Goal: Transaction & Acquisition: Book appointment/travel/reservation

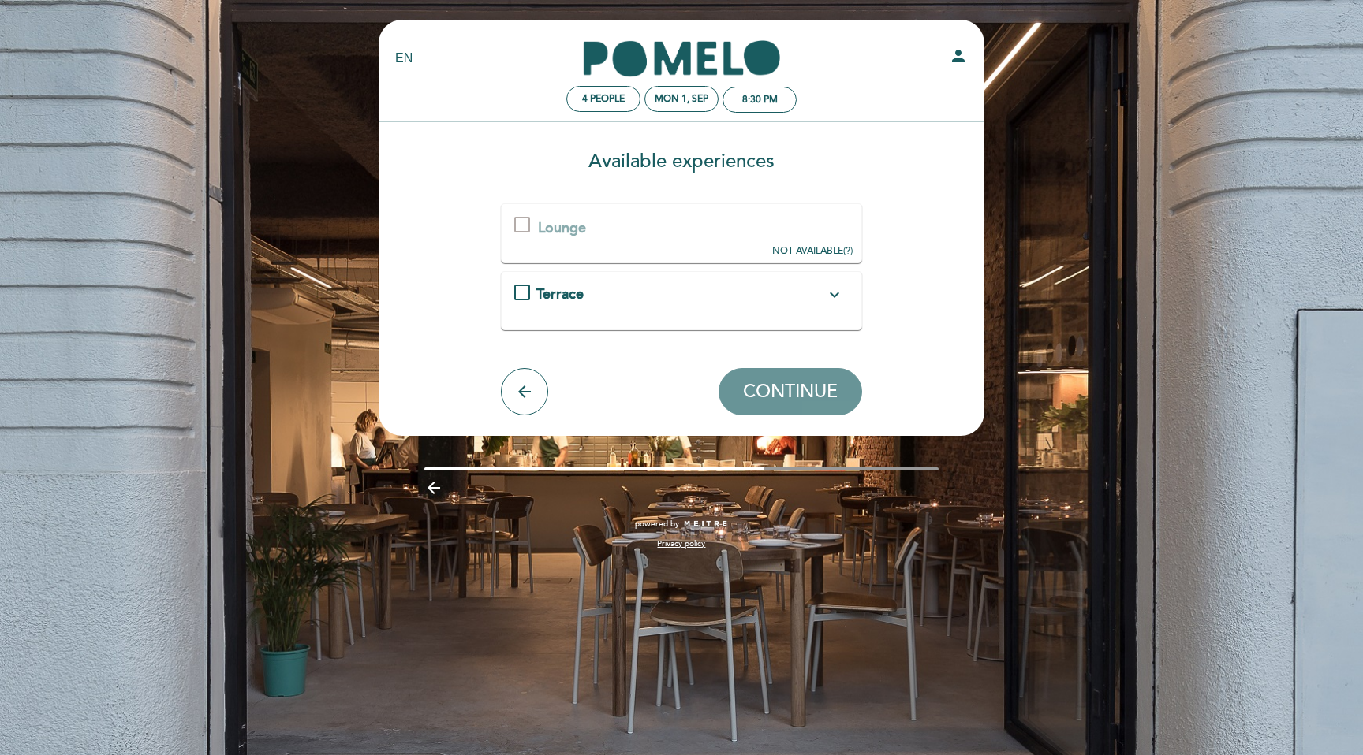
click at [622, 231] on div "Lounge This experience is not available for your selected date. NOT AVAILABLE (…" at bounding box center [682, 232] width 362 height 59
click at [527, 222] on div at bounding box center [522, 225] width 16 height 16
click at [659, 293] on div "Terrace expand_more" at bounding box center [680, 295] width 289 height 21
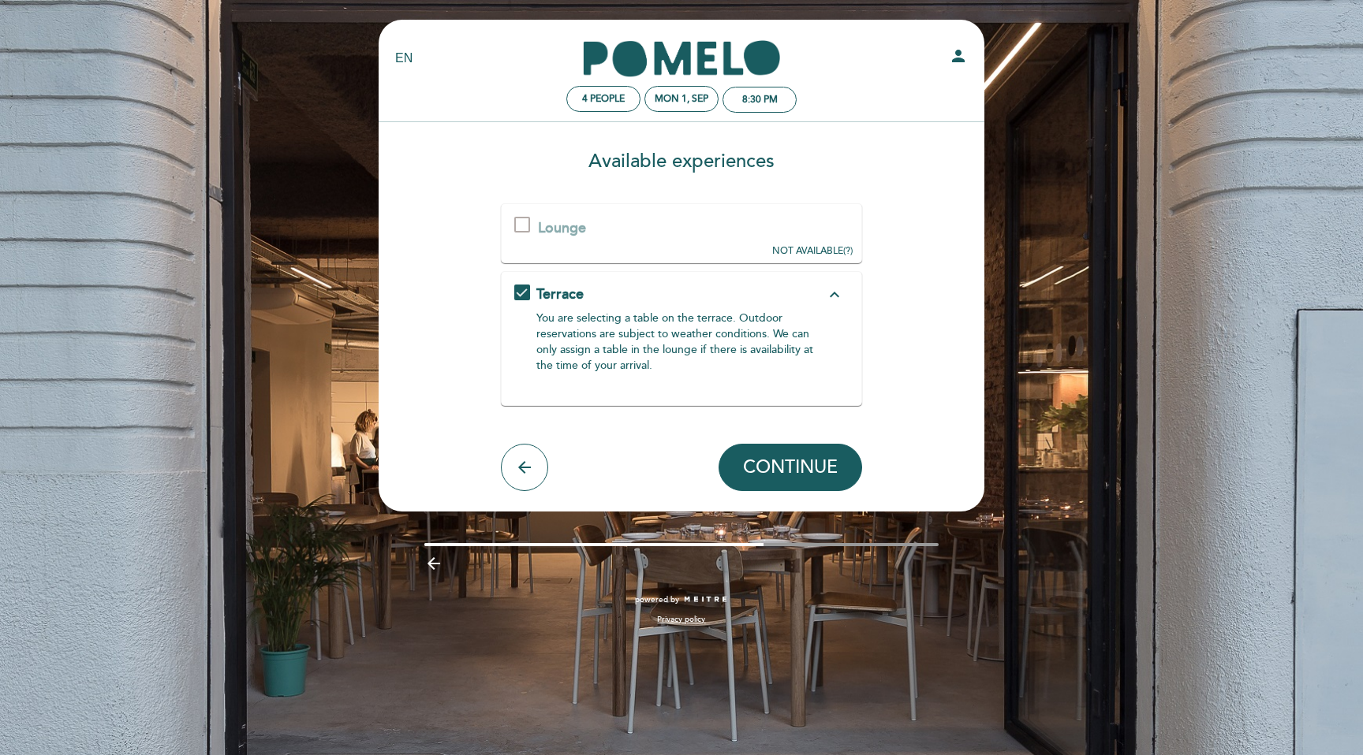
click at [659, 293] on div "Terrace expand_less" at bounding box center [680, 295] width 289 height 21
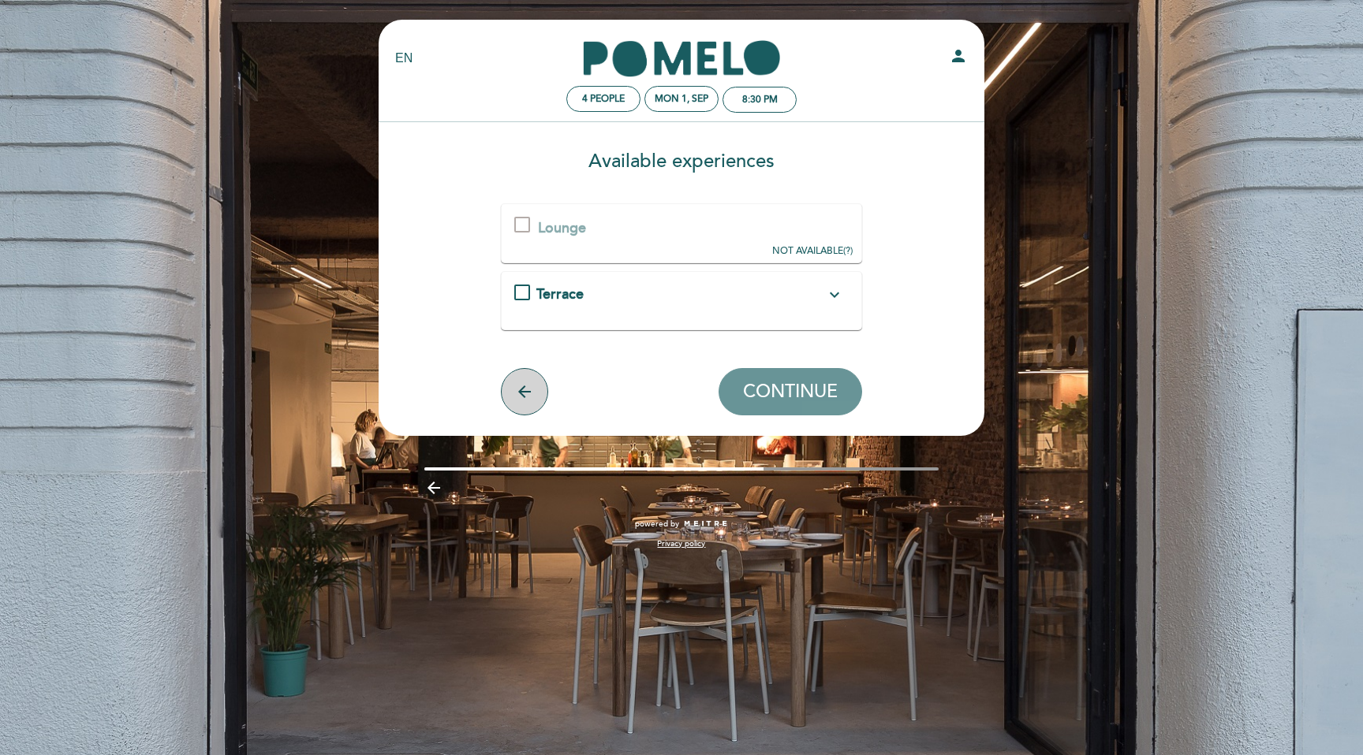
click at [530, 388] on icon "arrow_back" at bounding box center [524, 391] width 19 height 19
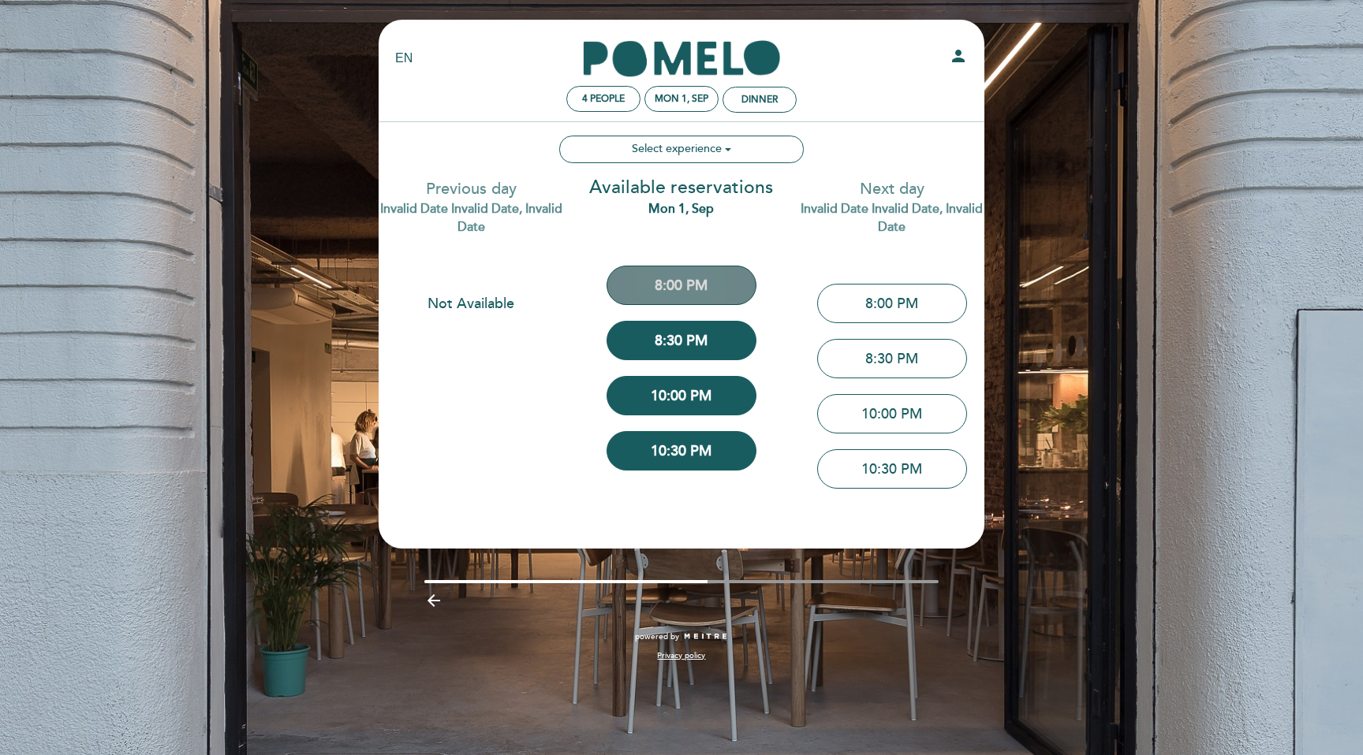
click at [661, 293] on button "8:00 PM" at bounding box center [681, 285] width 150 height 39
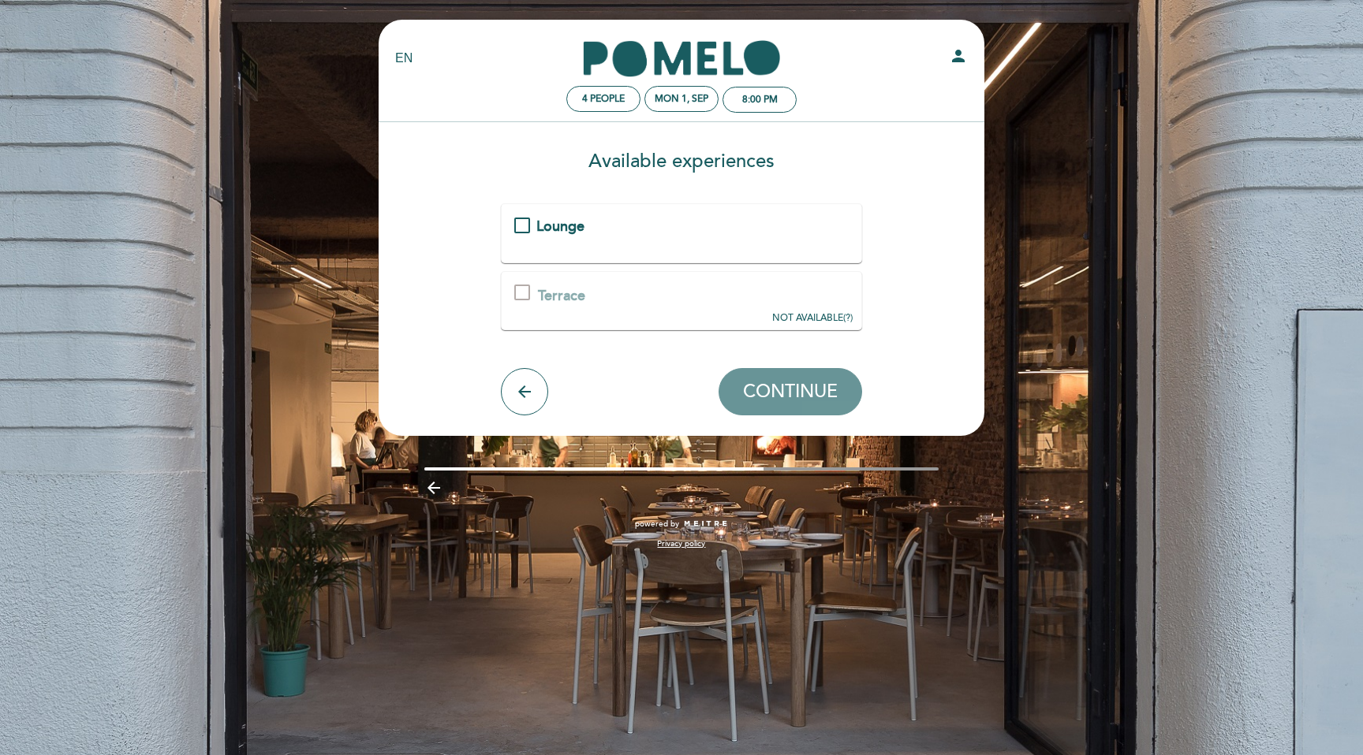
click at [627, 237] on div "Lounge" at bounding box center [681, 233] width 335 height 33
click at [563, 232] on span "Lounge" at bounding box center [560, 226] width 48 height 17
click at [522, 397] on icon "arrow_back" at bounding box center [524, 391] width 19 height 19
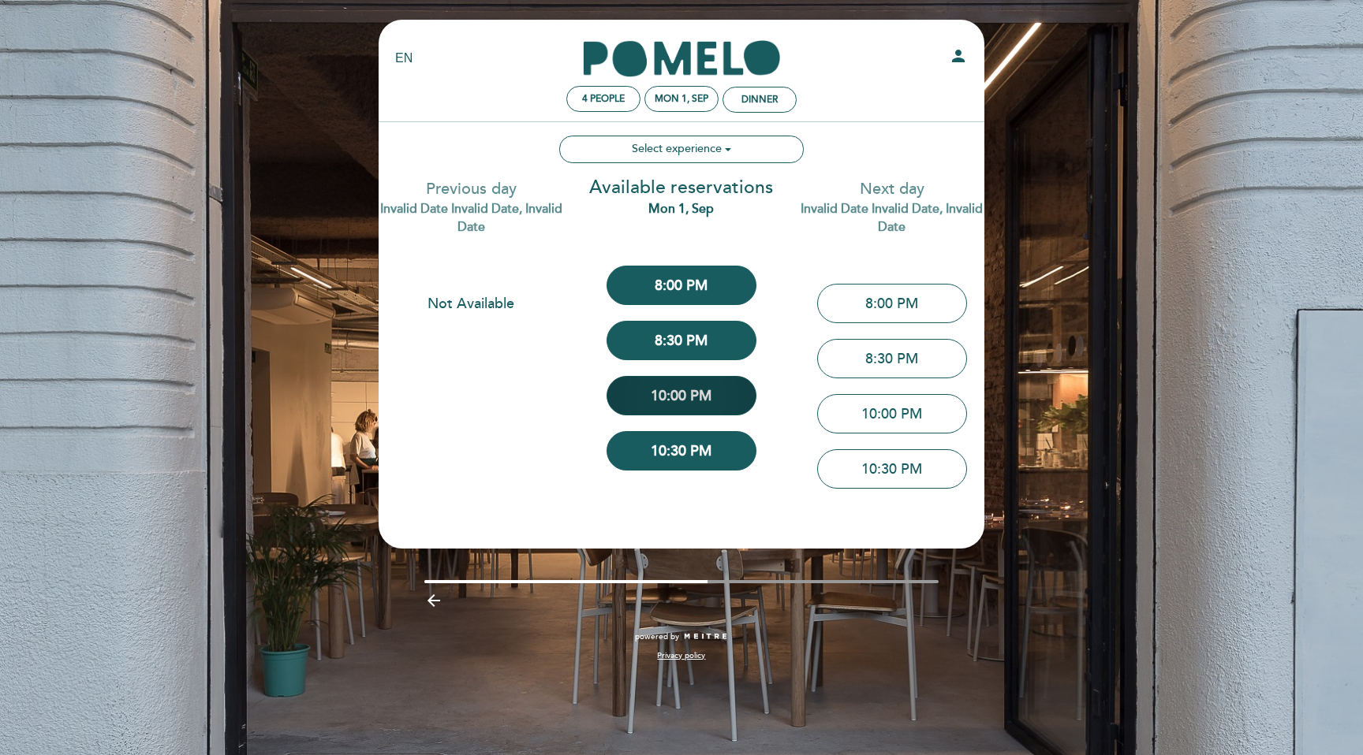
click at [648, 405] on button "10:00 PM" at bounding box center [681, 395] width 150 height 39
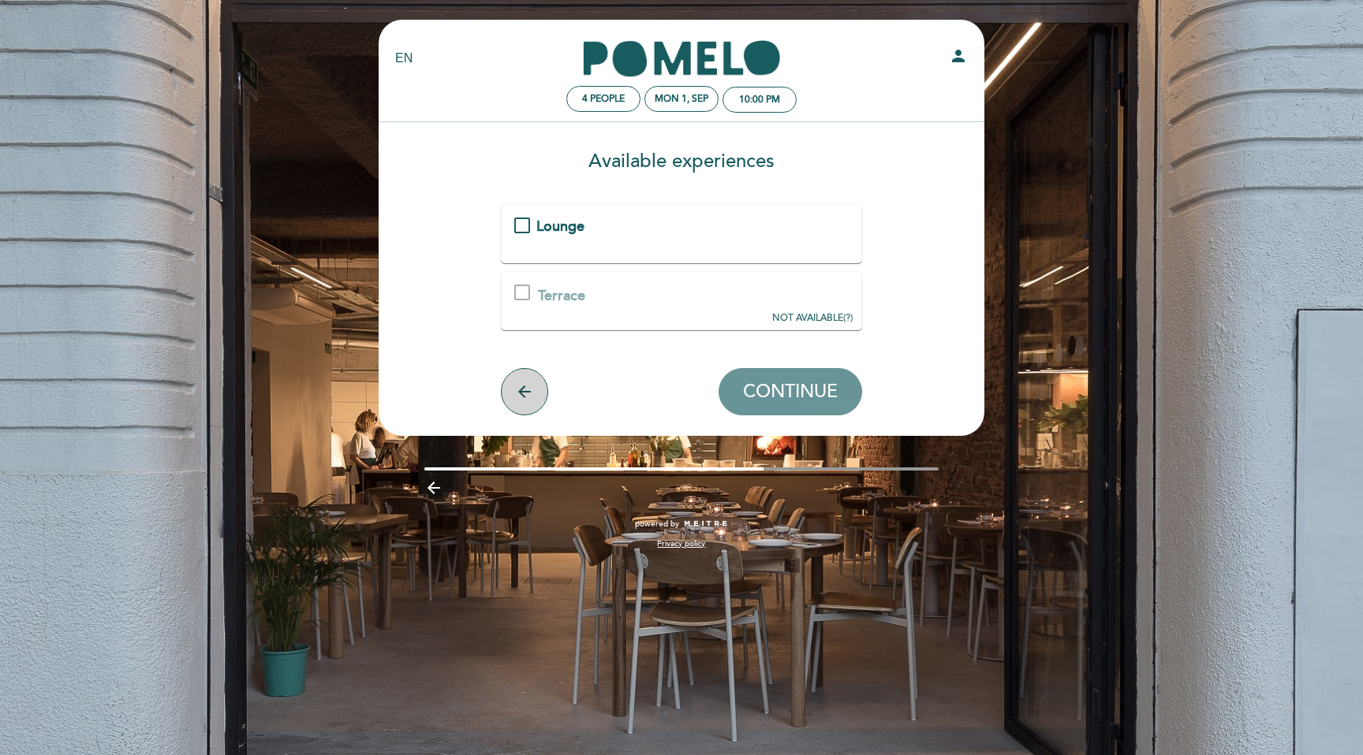
click at [507, 397] on button "arrow_back" at bounding box center [524, 391] width 47 height 47
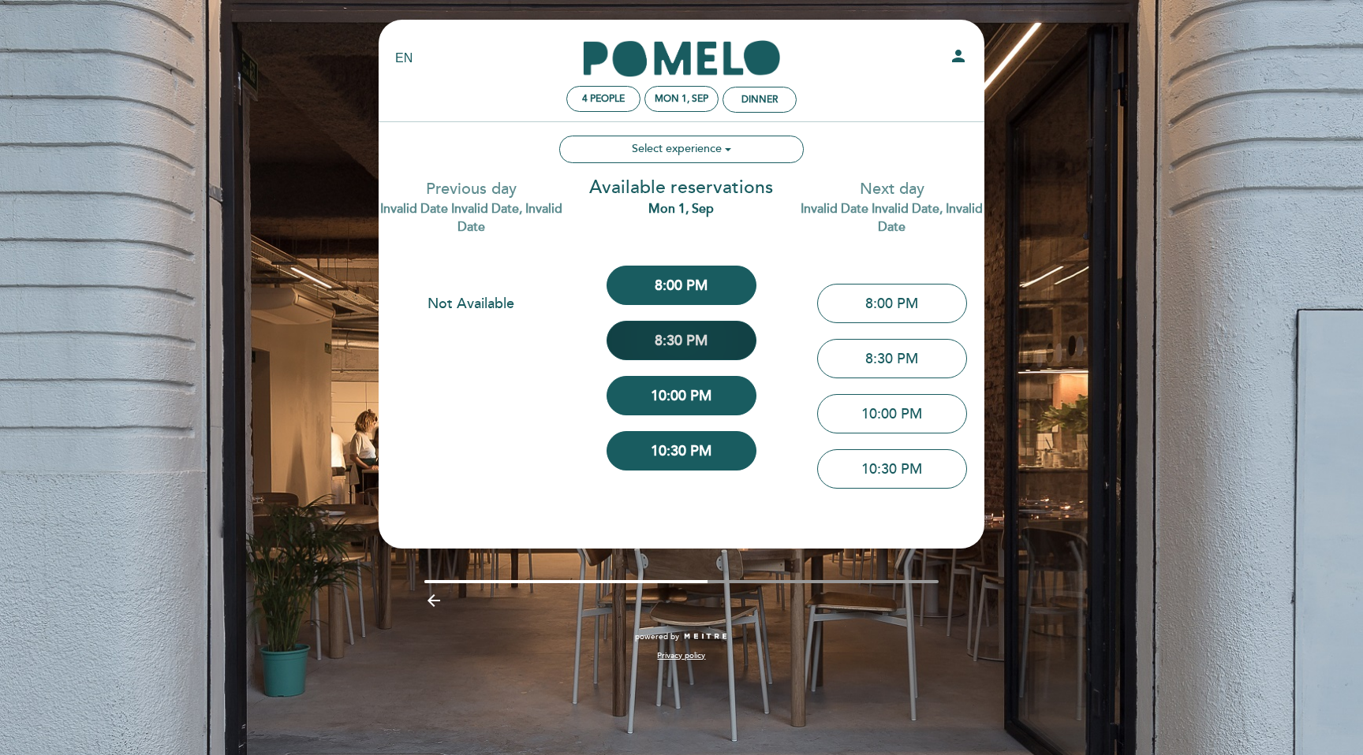
click at [659, 323] on button "8:30 PM" at bounding box center [681, 340] width 150 height 39
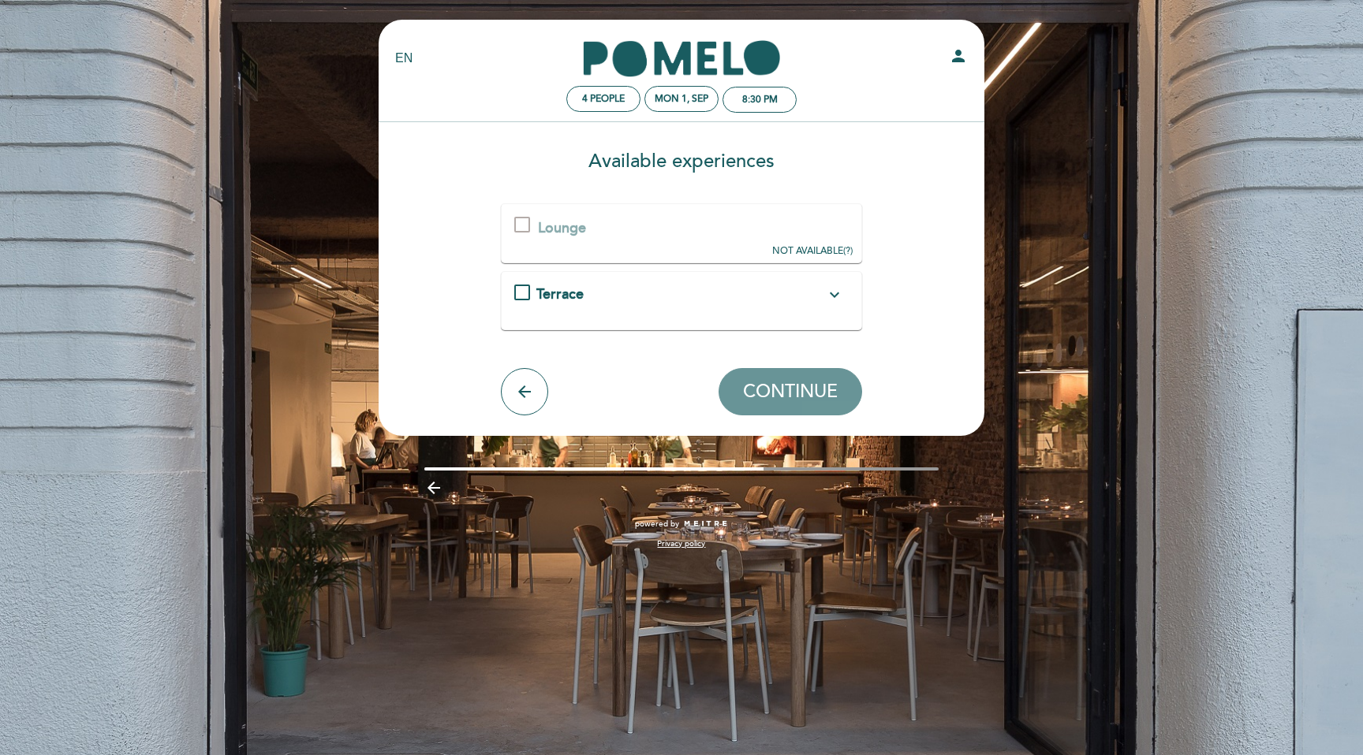
click at [659, 323] on div "Terrace expand_more You are selecting a table on the terrace. Outdoor reservati…" at bounding box center [682, 301] width 362 height 60
click at [643, 299] on div "Terrace expand_more" at bounding box center [680, 295] width 289 height 21
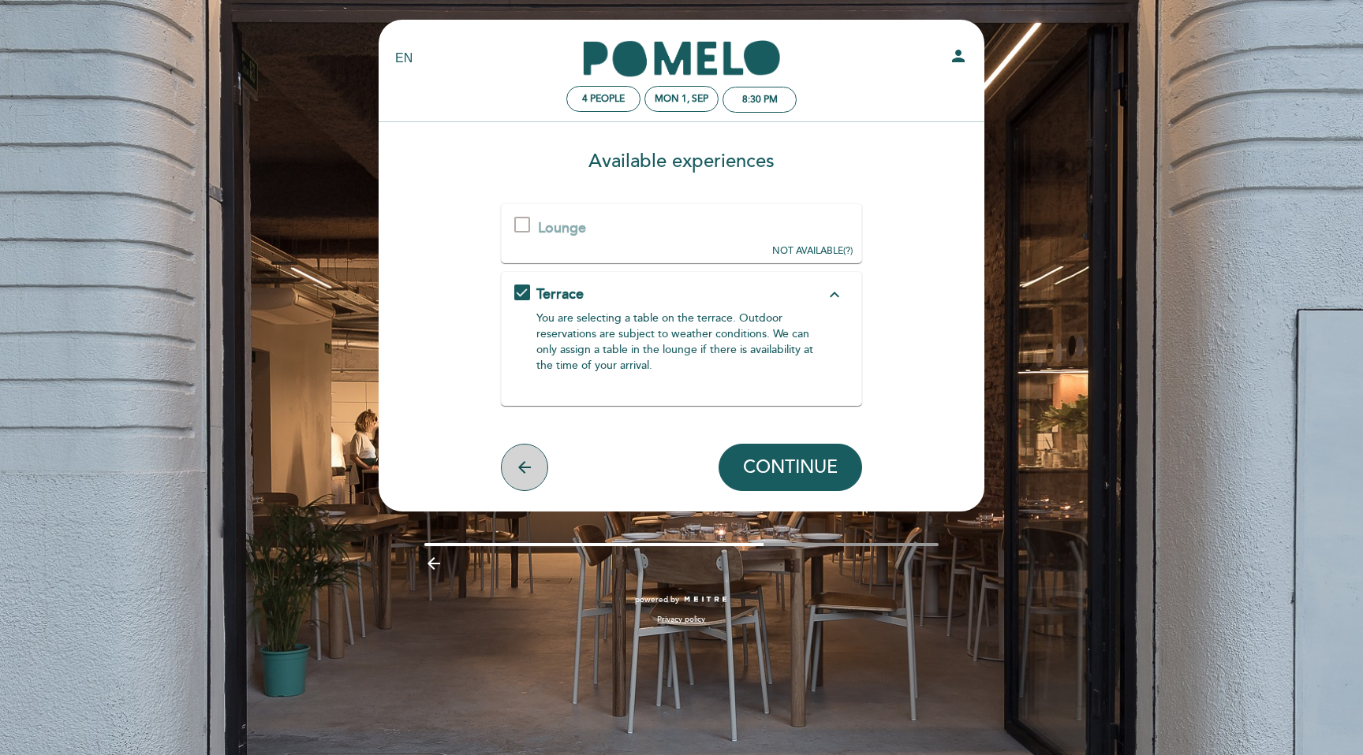
click at [517, 460] on icon "arrow_back" at bounding box center [524, 467] width 19 height 19
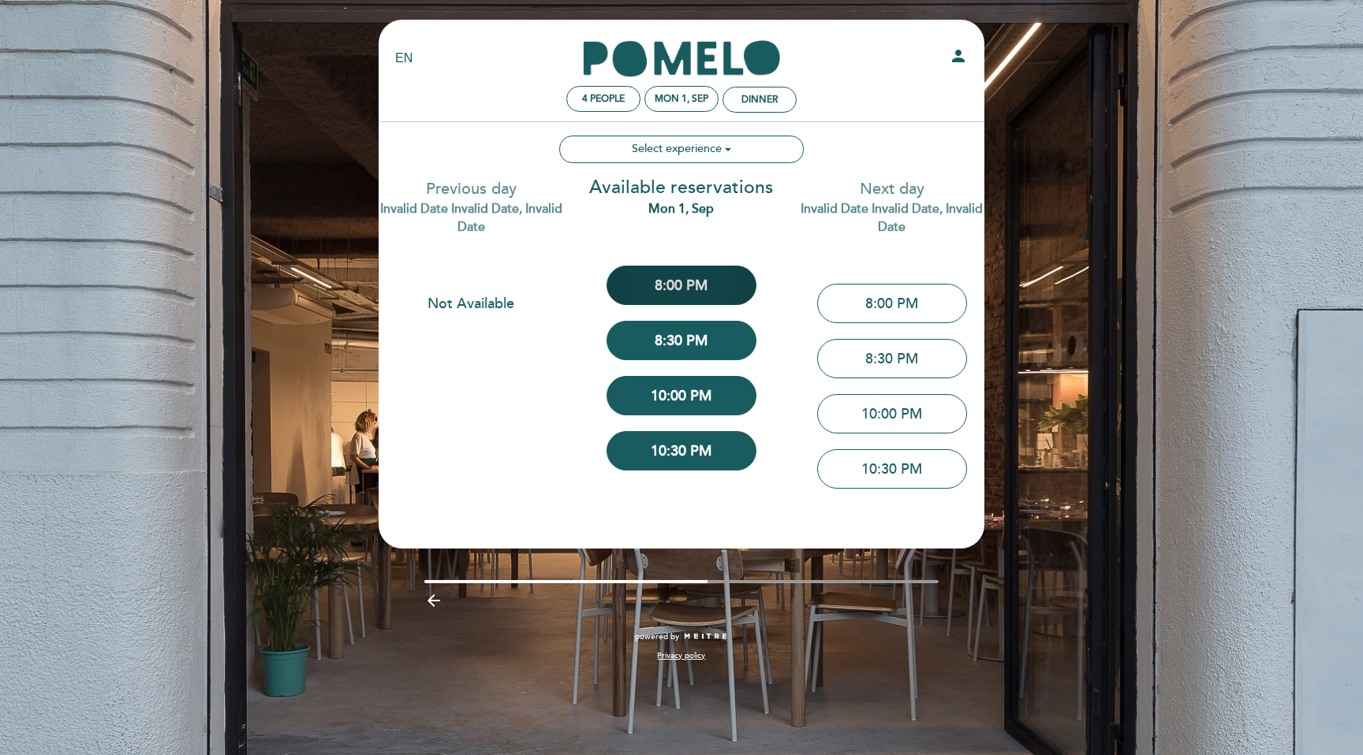
click at [675, 284] on button "8:00 PM" at bounding box center [681, 285] width 150 height 39
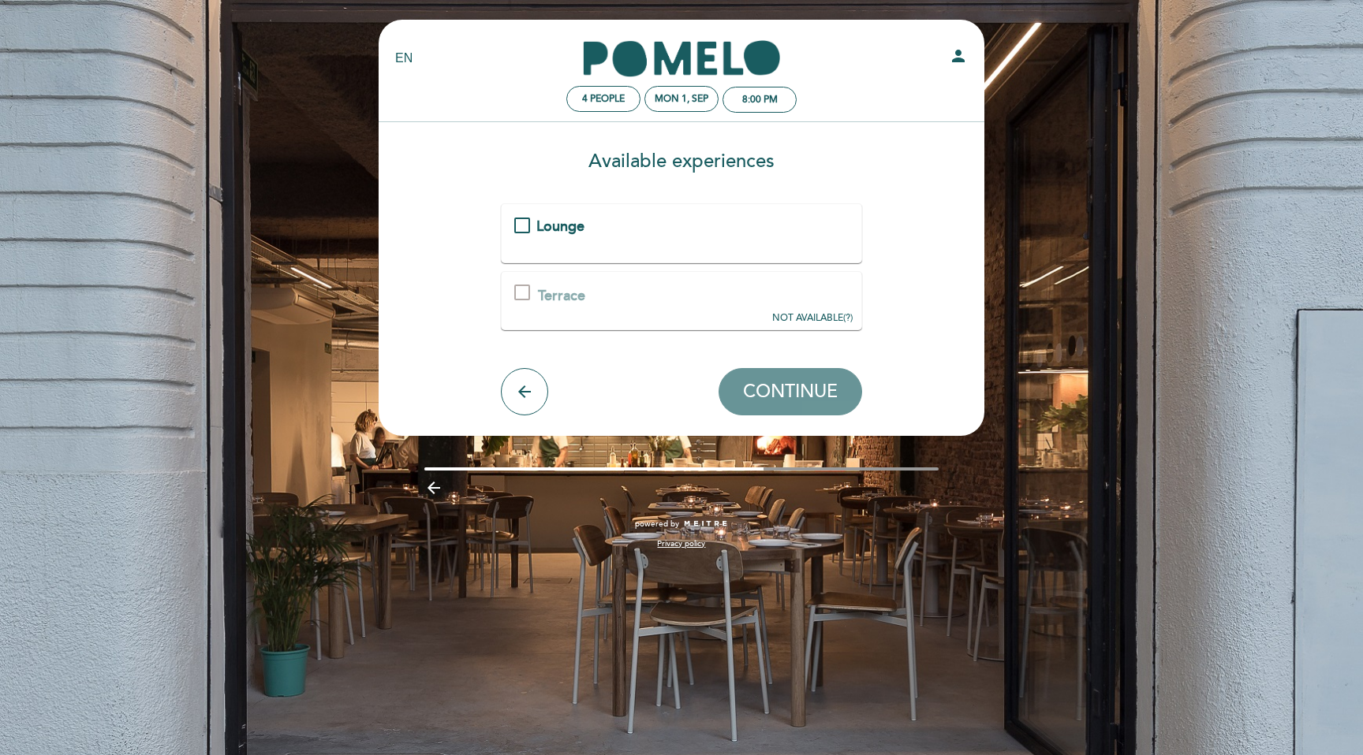
click at [659, 313] on div "Terrace This experience is not available for your selected date. You are select…" at bounding box center [682, 300] width 362 height 59
click at [636, 235] on div "Lounge" at bounding box center [680, 227] width 289 height 21
click at [784, 402] on span "CONTINUE" at bounding box center [790, 393] width 95 height 22
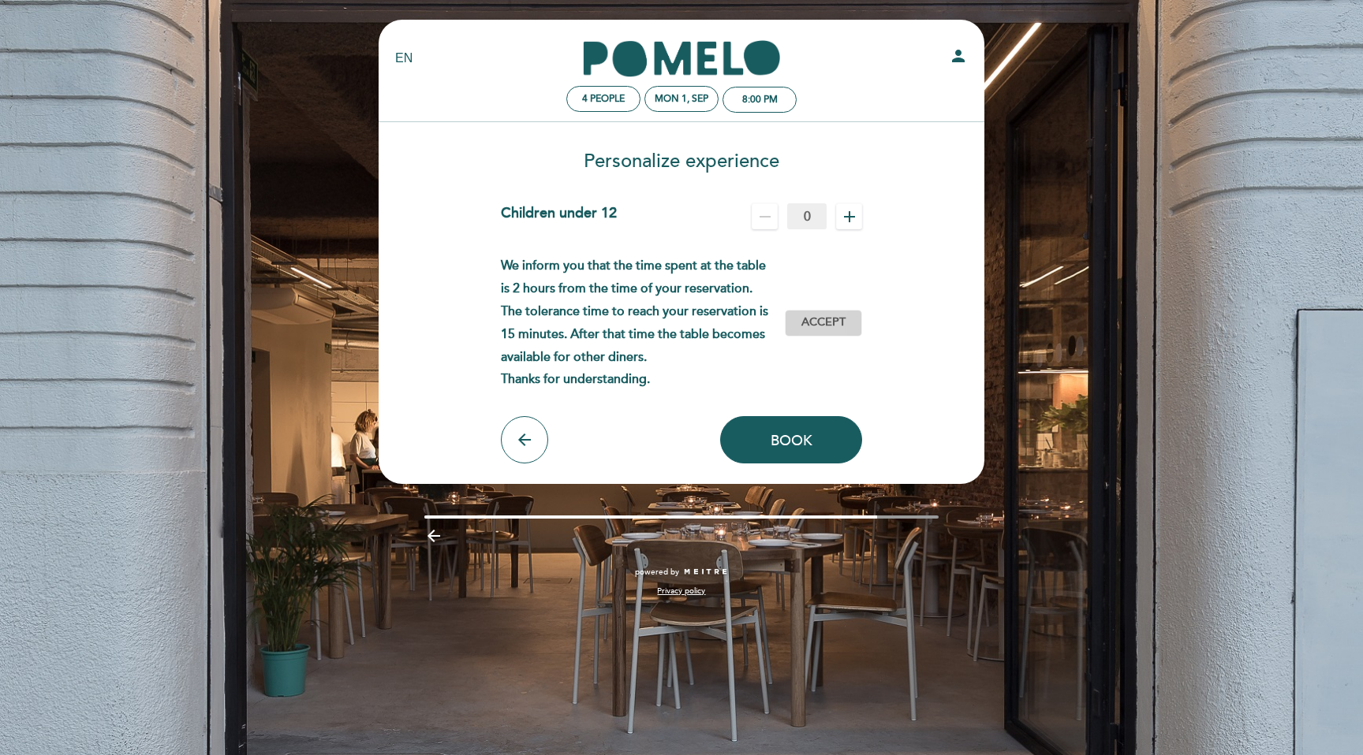
click at [834, 330] on span "Accept" at bounding box center [823, 323] width 44 height 17
click at [805, 446] on span "Book" at bounding box center [791, 439] width 42 height 17
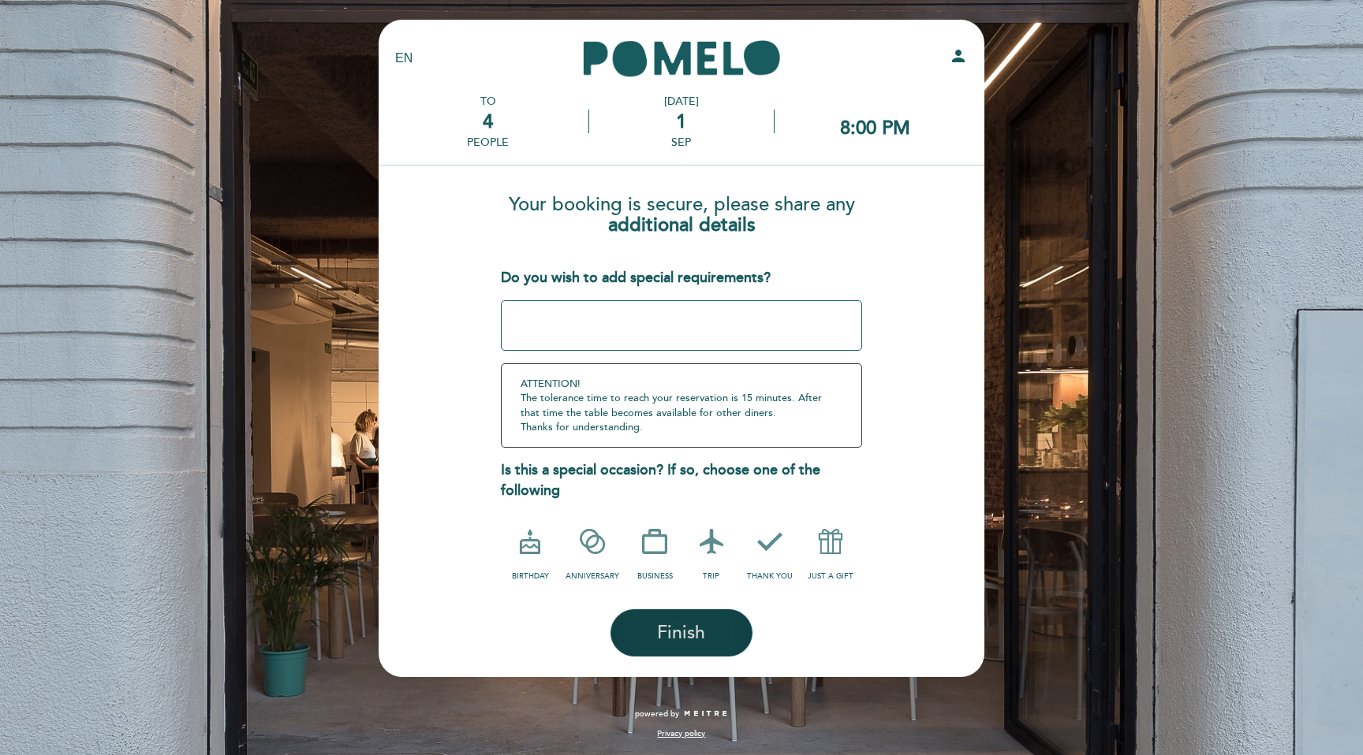
click at [645, 635] on button "Finish" at bounding box center [681, 633] width 142 height 47
